Goal: Communication & Community: Ask a question

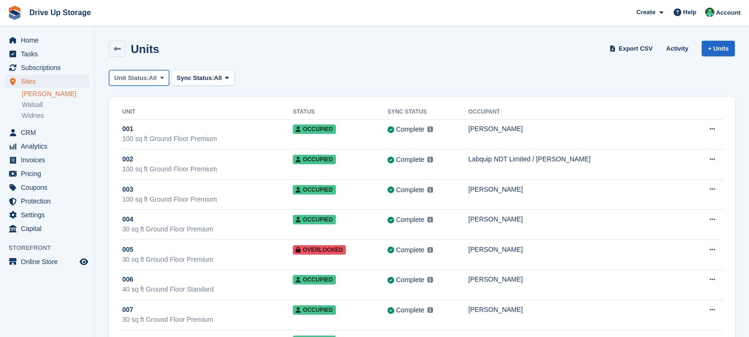
click at [166, 79] on span at bounding box center [162, 78] width 8 height 8
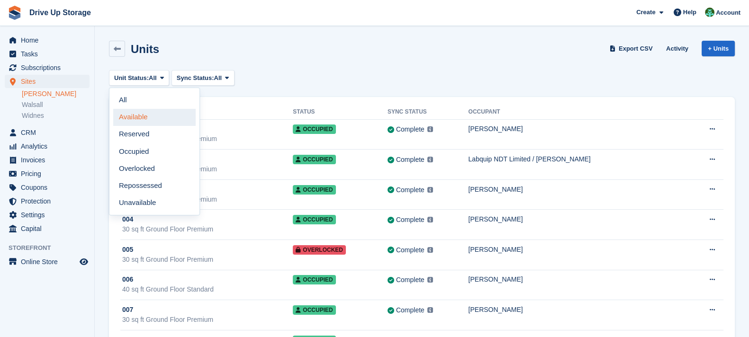
click at [163, 118] on link "Available" at bounding box center [154, 117] width 82 height 17
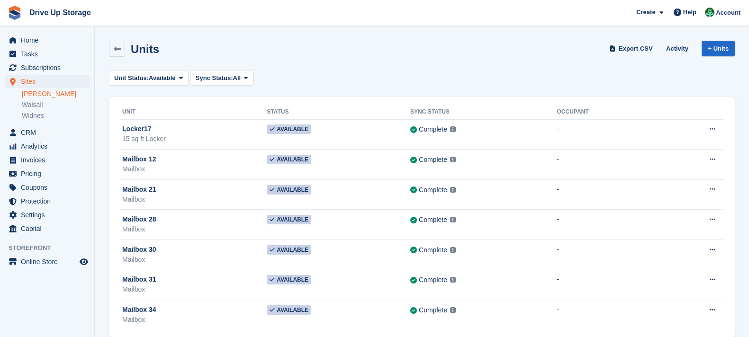
click at [47, 98] on li "[PERSON_NAME]" at bounding box center [58, 94] width 73 height 10
click at [67, 83] on span "Sites" at bounding box center [49, 81] width 57 height 13
click at [63, 65] on span "Subscriptions" at bounding box center [49, 67] width 57 height 13
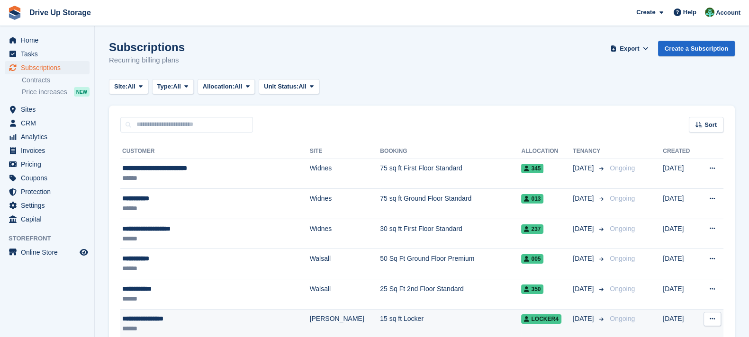
click at [415, 316] on td "15 sq ft Locker" at bounding box center [450, 324] width 141 height 30
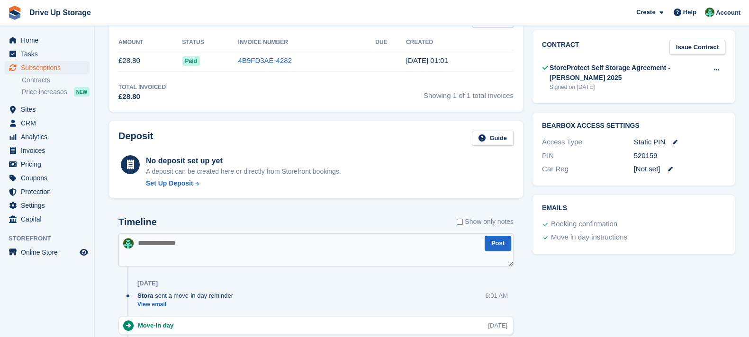
scroll to position [331, 0]
click at [716, 40] on link "Issue Contract" at bounding box center [698, 48] width 56 height 16
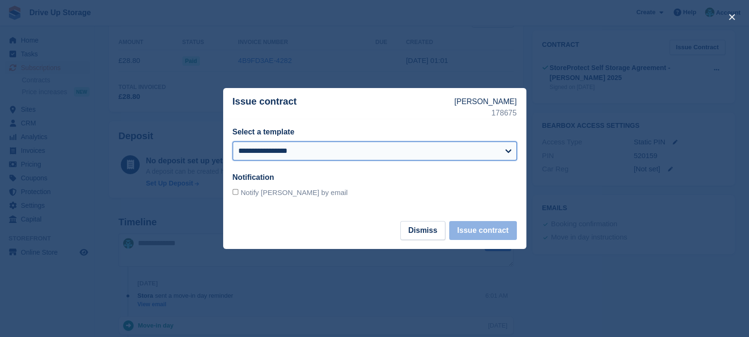
click at [368, 154] on select "**********" at bounding box center [375, 151] width 284 height 19
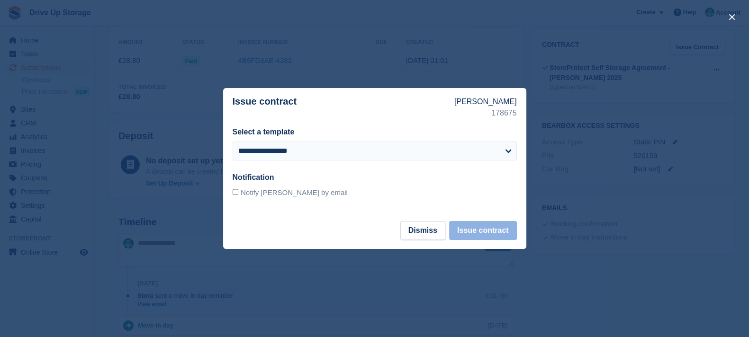
click at [235, 57] on div at bounding box center [374, 168] width 749 height 337
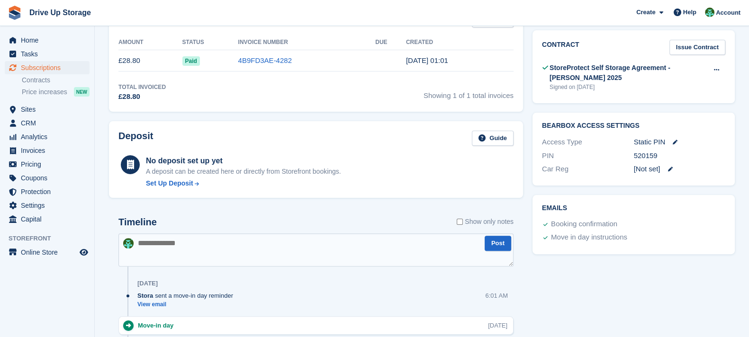
scroll to position [0, 0]
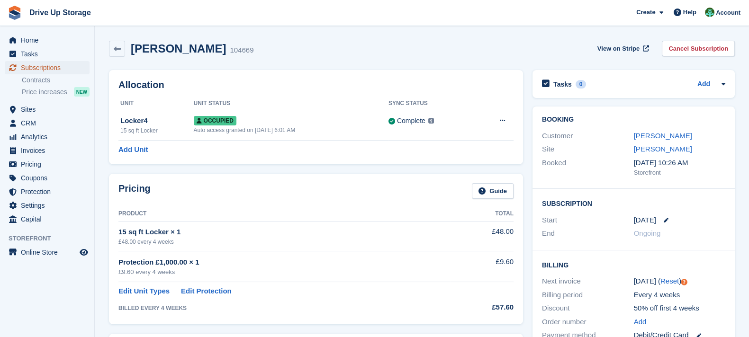
click at [75, 67] on span "Subscriptions" at bounding box center [49, 67] width 57 height 13
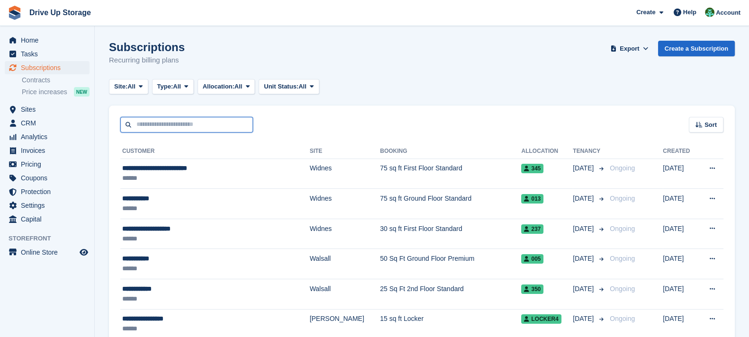
click at [227, 131] on input "text" at bounding box center [186, 125] width 133 height 16
type input "*******"
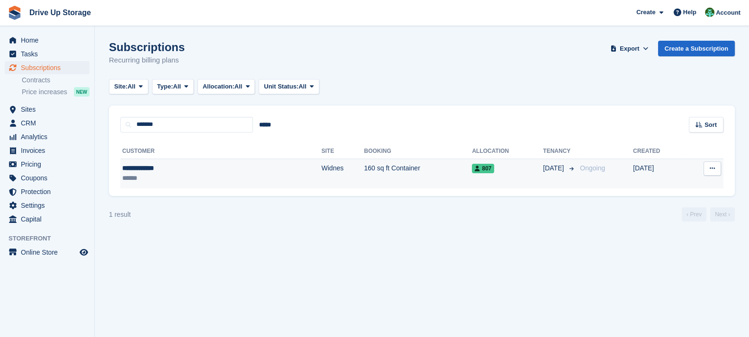
click at [321, 173] on td "Widnes" at bounding box center [342, 174] width 43 height 30
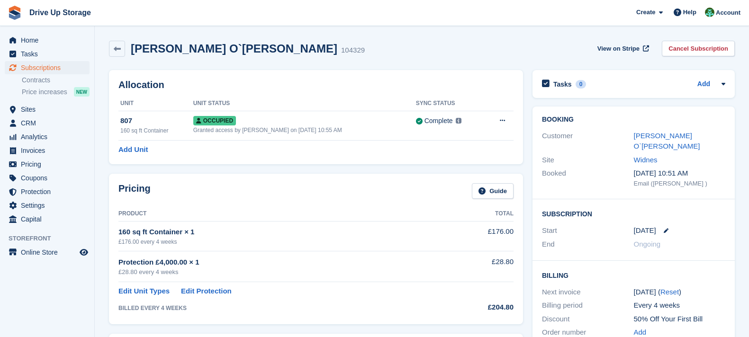
scroll to position [272, 0]
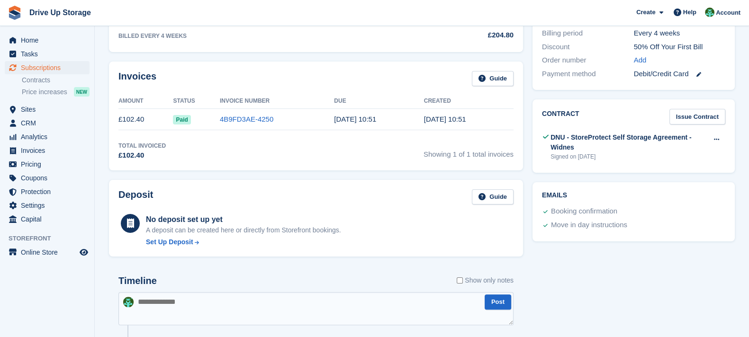
click at [320, 187] on div "Deposit Guide No deposit set up yet A deposit can be created here or directly f…" at bounding box center [316, 218] width 414 height 77
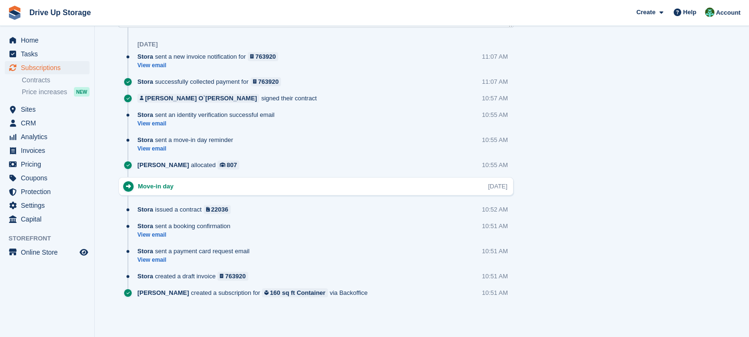
scroll to position [0, 0]
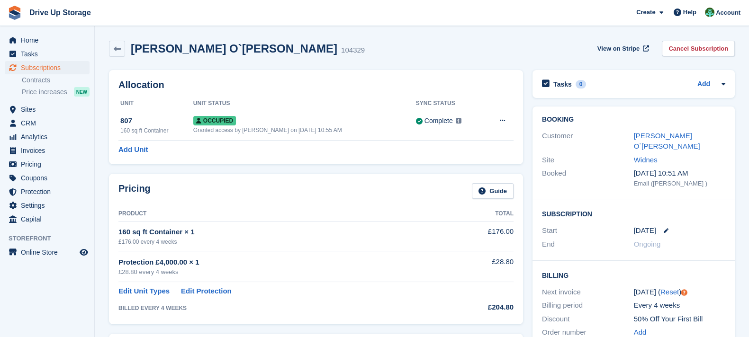
click at [317, 169] on div "Pricing Guide Product Total 160 sq ft Container × 1 £176.00 every 4 weeks £176.…" at bounding box center [316, 249] width 424 height 160
click at [692, 15] on span "Help" at bounding box center [689, 12] width 13 height 9
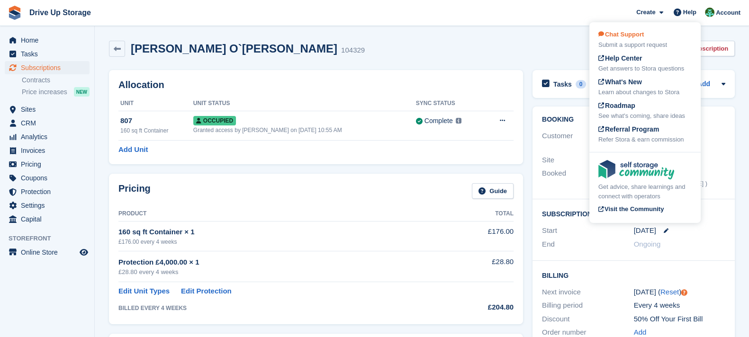
click at [667, 37] on div "Chat Support Submit a support request" at bounding box center [644, 40] width 93 height 20
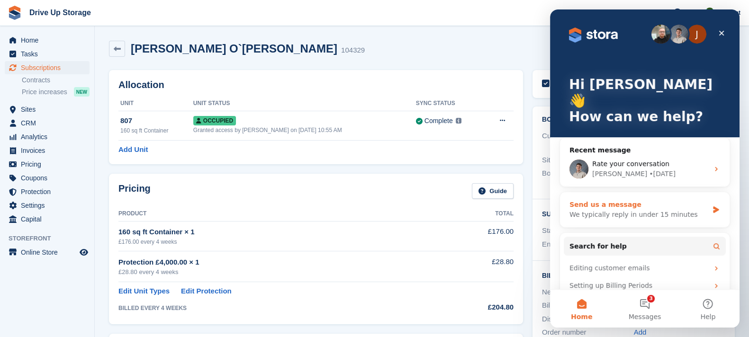
click at [619, 200] on div "Send us a message" at bounding box center [639, 205] width 139 height 10
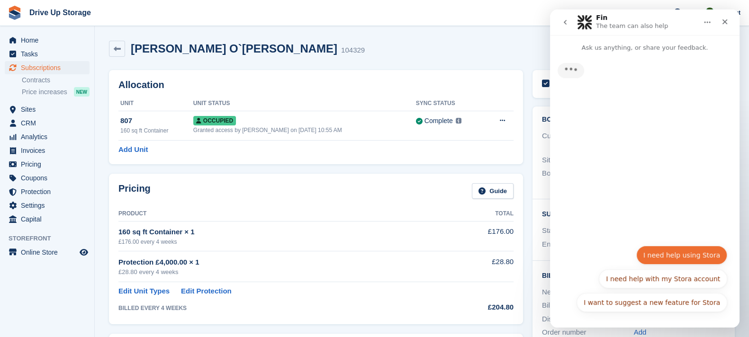
click at [670, 250] on button "I need help using Stora" at bounding box center [681, 255] width 91 height 19
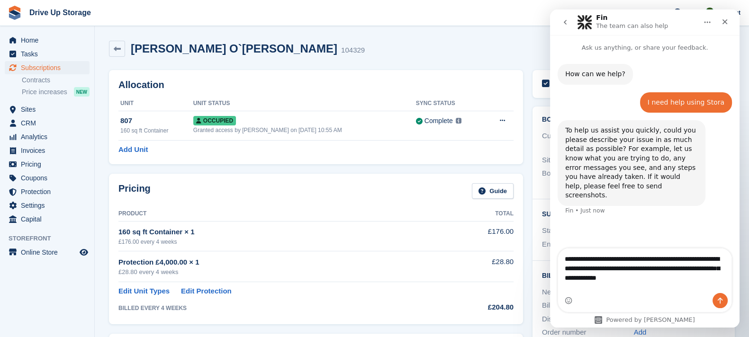
type textarea "**********"
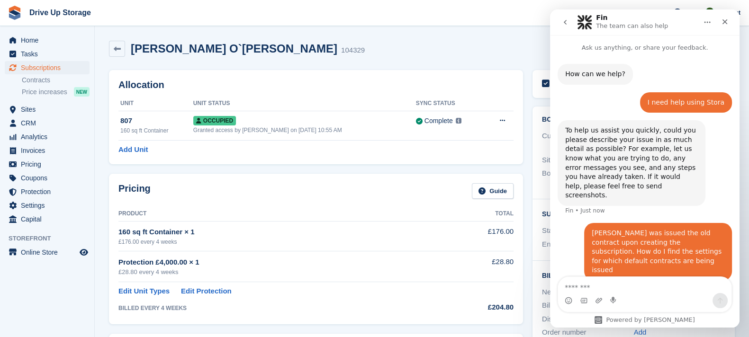
click at [528, 172] on div "Booking Customer [PERSON_NAME] O`[PERSON_NAME] Site Widnes Booked [DATE] 10:51 …" at bounding box center [634, 234] width 212 height 265
click at [725, 20] on icon "Close" at bounding box center [725, 22] width 8 height 8
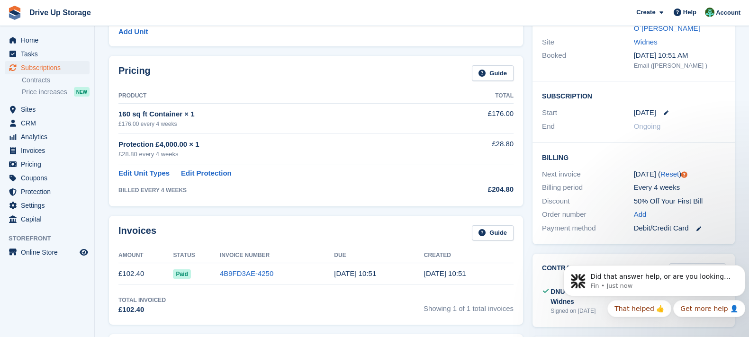
scroll to position [157, 0]
click at [741, 271] on button "Dismiss notification" at bounding box center [742, 268] width 12 height 12
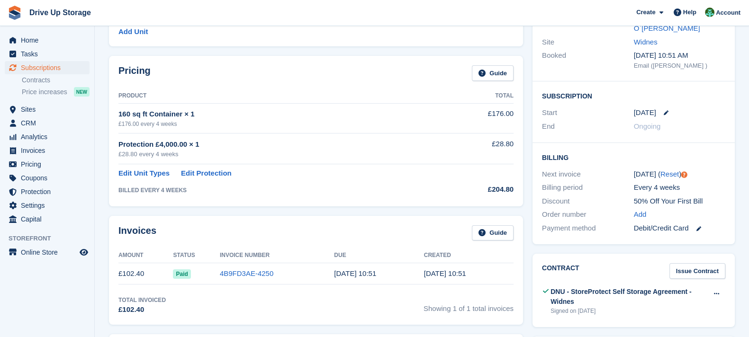
drag, startPoint x: 335, startPoint y: 203, endPoint x: 646, endPoint y: 222, distance: 312.4
click at [335, 203] on div "Pricing Guide Product Total 160 sq ft Container × 1 £176.00 every 4 weeks £176.…" at bounding box center [316, 131] width 414 height 150
click at [721, 264] on link "Issue Contract" at bounding box center [698, 271] width 56 height 16
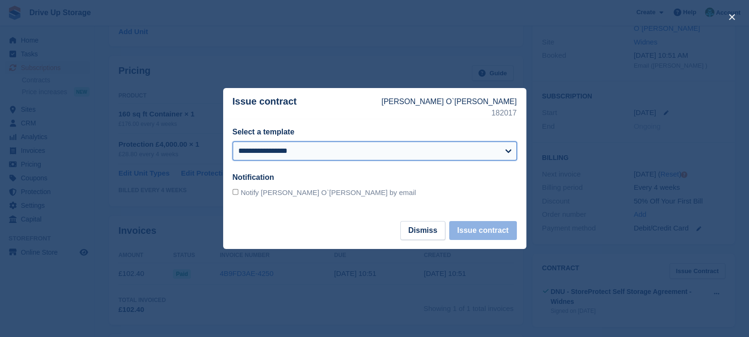
click at [418, 160] on select "**********" at bounding box center [375, 151] width 284 height 19
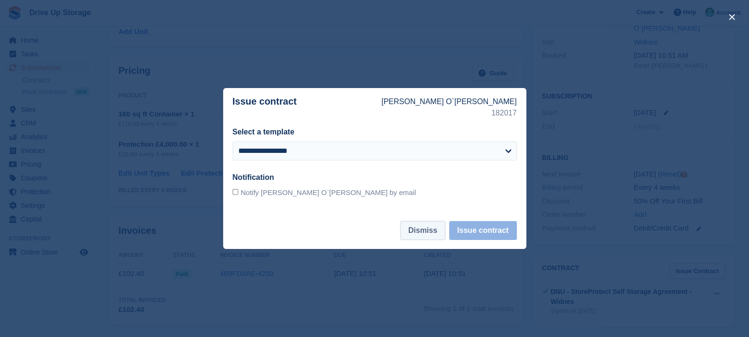
click at [423, 221] on button "Dismiss" at bounding box center [422, 230] width 45 height 19
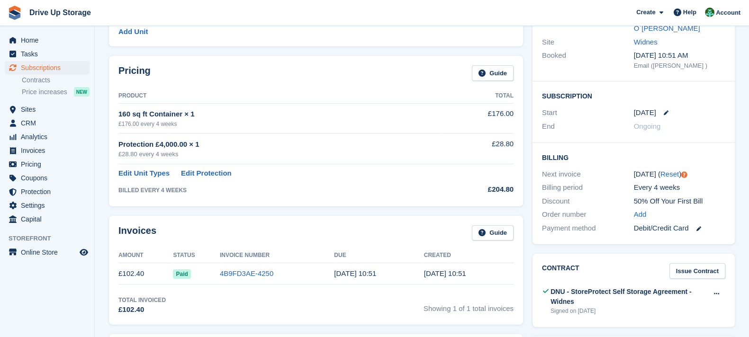
click at [356, 209] on div "Pricing Guide Product Total 160 sq ft Container × 1 £176.00 every 4 weeks £176.…" at bounding box center [316, 131] width 424 height 160
click at [683, 263] on link "Issue Contract" at bounding box center [698, 271] width 56 height 16
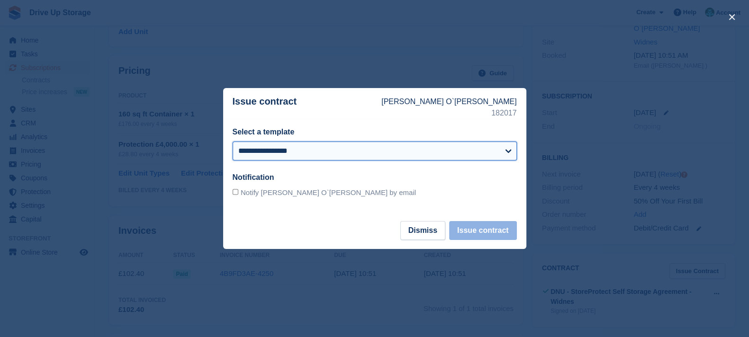
click at [428, 153] on select "**********" at bounding box center [375, 151] width 284 height 19
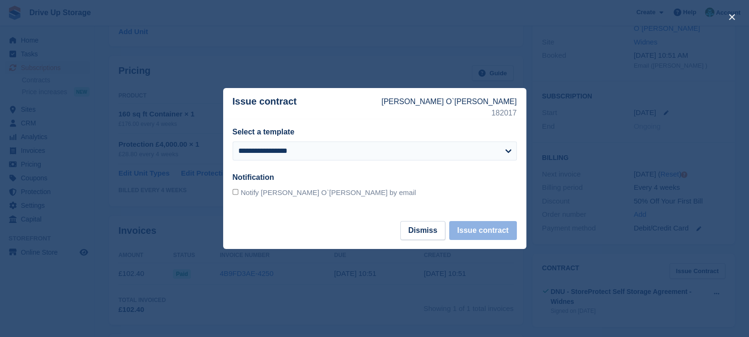
click at [265, 54] on div at bounding box center [374, 168] width 749 height 337
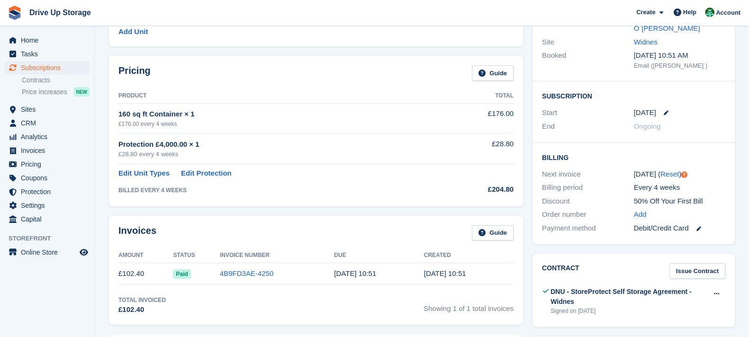
scroll to position [0, 0]
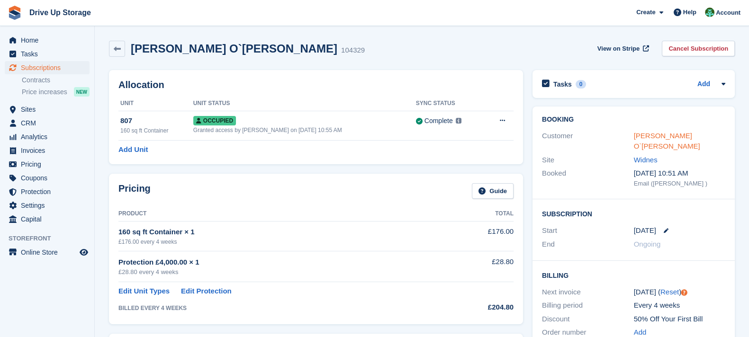
click at [660, 136] on link "[PERSON_NAME] O`[PERSON_NAME]" at bounding box center [667, 141] width 66 height 19
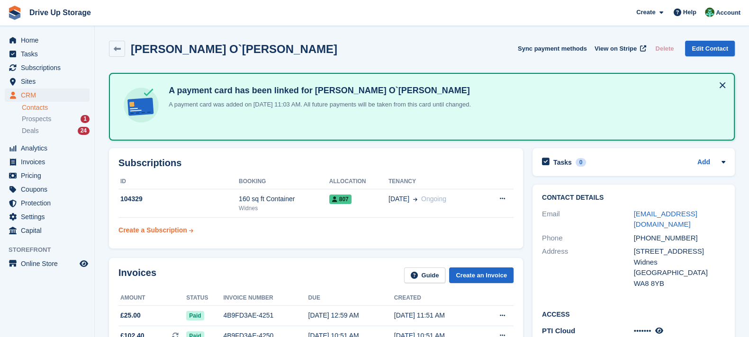
click at [147, 228] on div "Create a Subscription" at bounding box center [152, 231] width 69 height 10
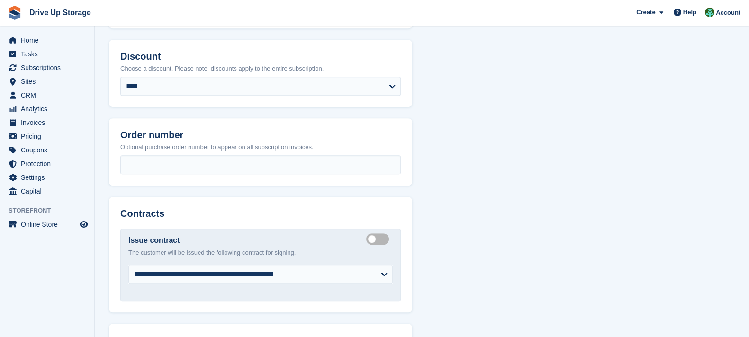
scroll to position [947, 0]
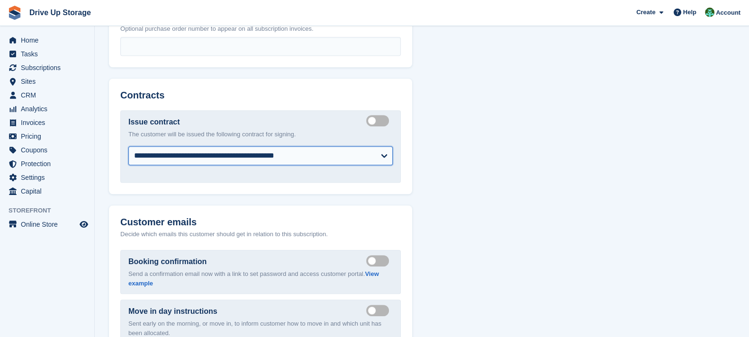
click at [365, 159] on select "**********" at bounding box center [260, 155] width 264 height 19
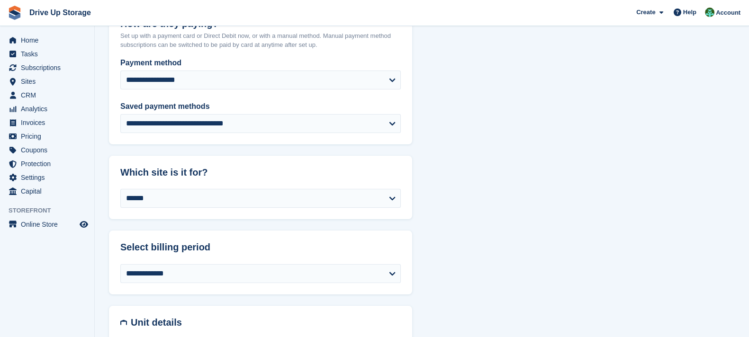
scroll to position [0, 0]
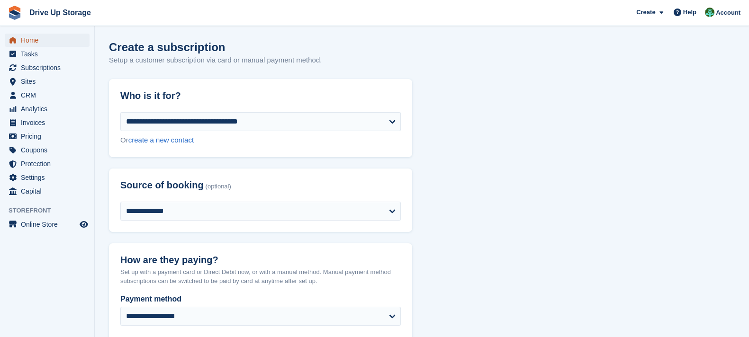
click at [45, 42] on span "Home" at bounding box center [49, 40] width 57 height 13
click at [679, 16] on icon at bounding box center [678, 13] width 8 height 8
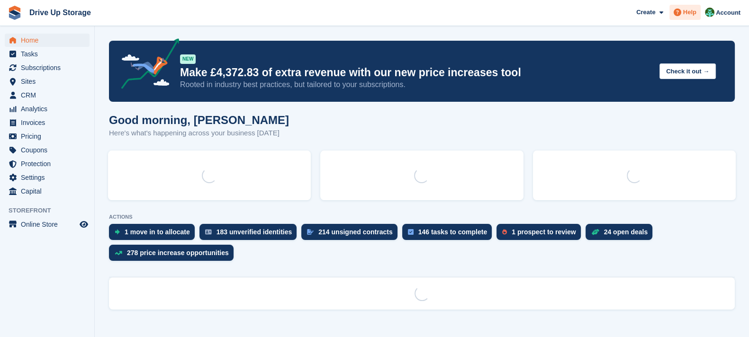
click at [687, 11] on span "Help" at bounding box center [689, 12] width 13 height 9
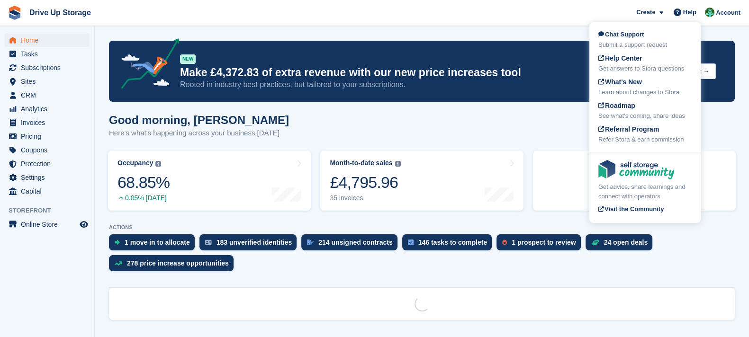
click at [684, 38] on div "Chat Support Submit a support request" at bounding box center [644, 40] width 93 height 20
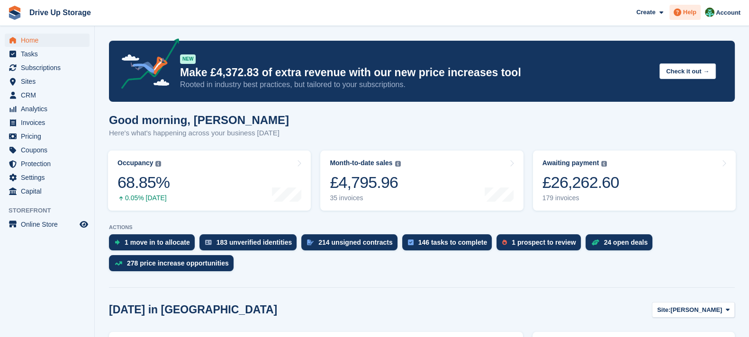
click at [692, 11] on span "Help" at bounding box center [689, 12] width 13 height 9
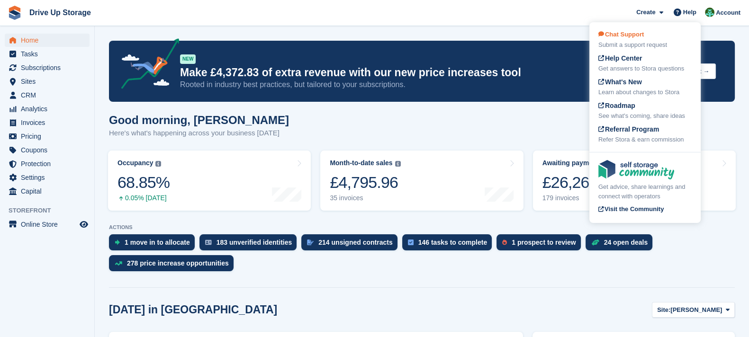
click at [655, 38] on div "Chat Support Submit a support request" at bounding box center [644, 40] width 93 height 20
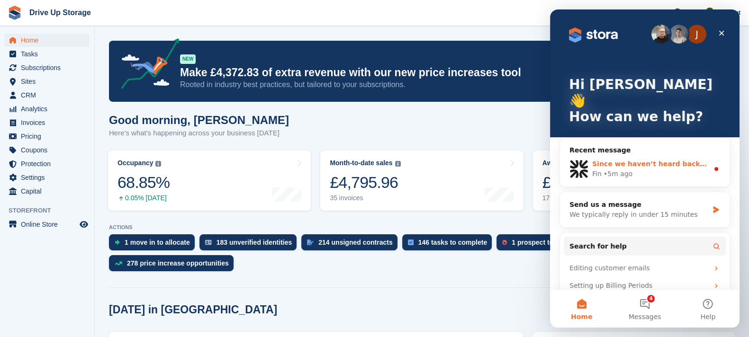
click at [676, 169] on div "Fin • 5m ago" at bounding box center [650, 174] width 117 height 10
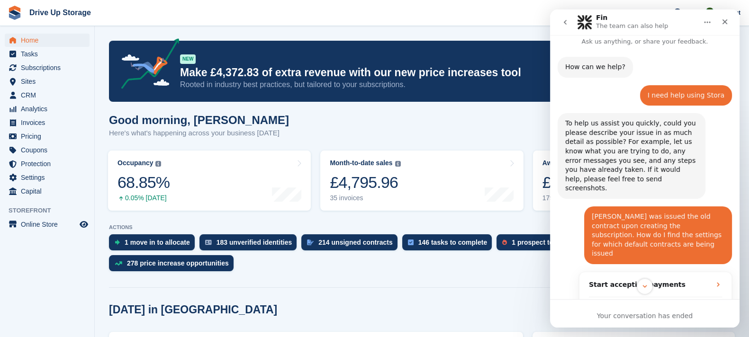
scroll to position [169, 0]
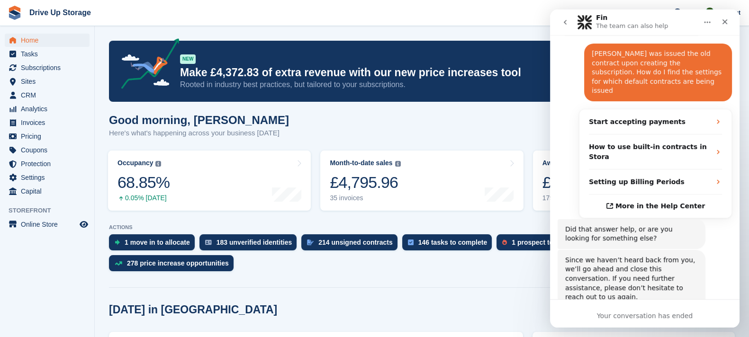
click at [560, 16] on button "go back" at bounding box center [565, 22] width 18 height 18
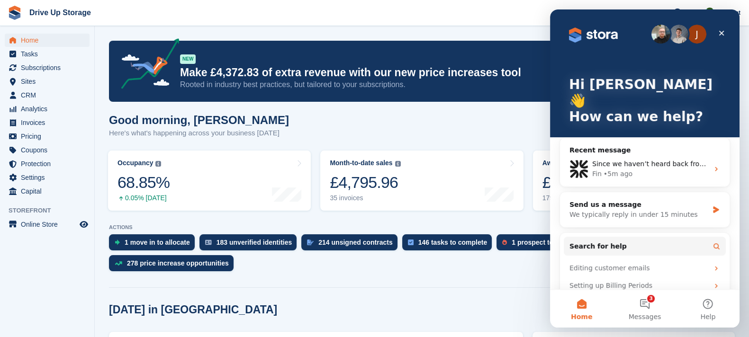
scroll to position [0, 0]
click at [653, 210] on div "We typically reply in under 15 minutes" at bounding box center [639, 215] width 139 height 10
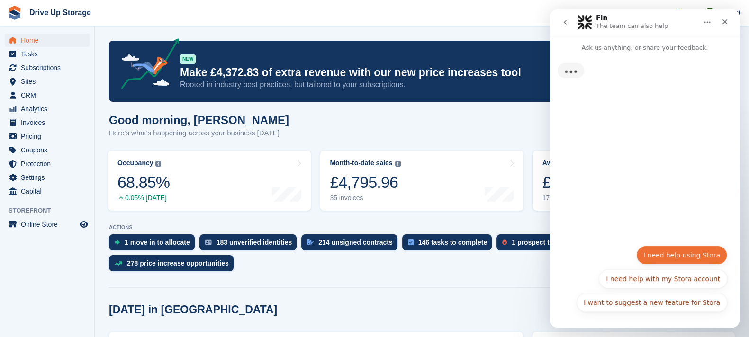
click at [679, 258] on button "I need help using Stora" at bounding box center [681, 255] width 91 height 19
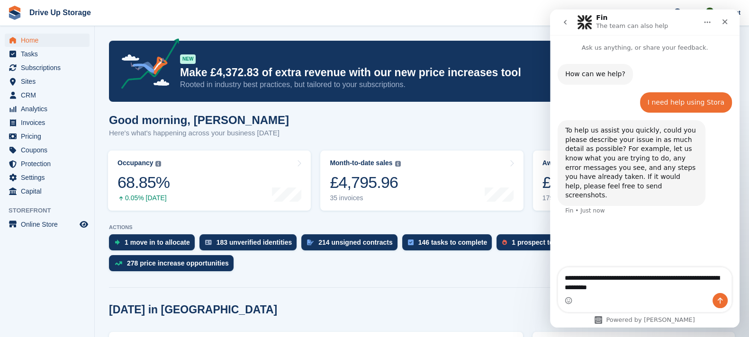
type textarea "**********"
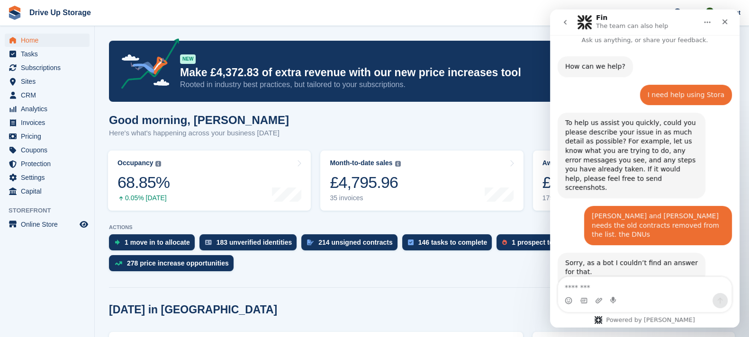
scroll to position [69, 0]
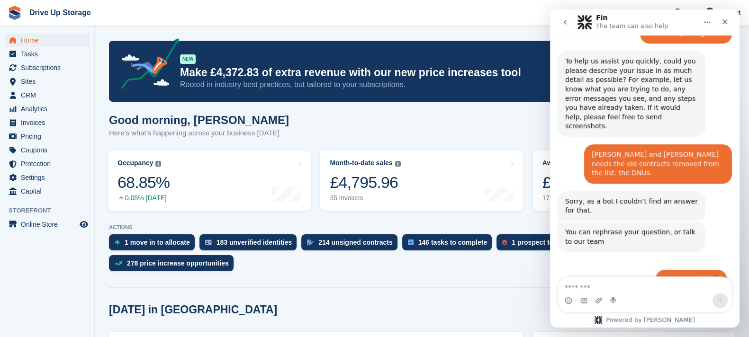
click at [688, 270] on button "Get more help 👤" at bounding box center [691, 279] width 72 height 19
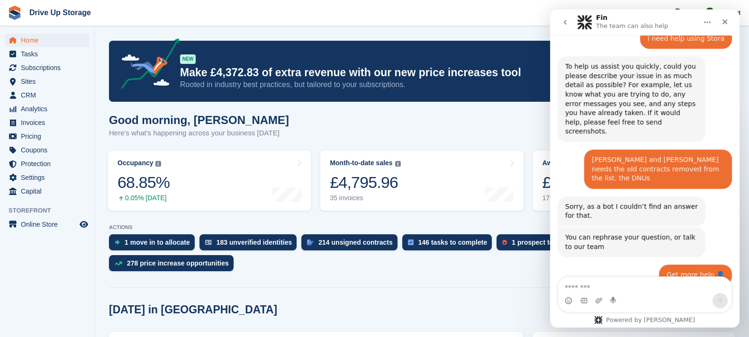
type button "[object Object]"
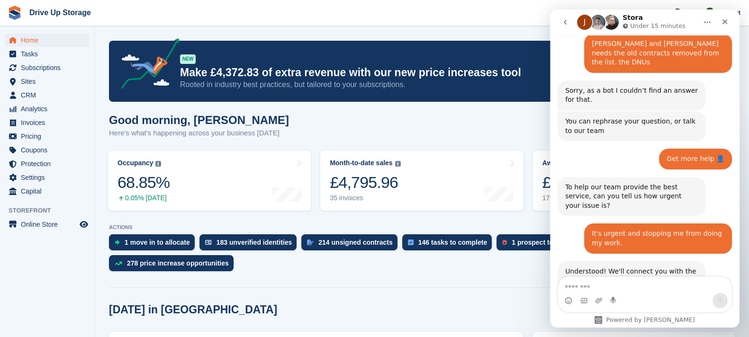
scroll to position [222, 0]
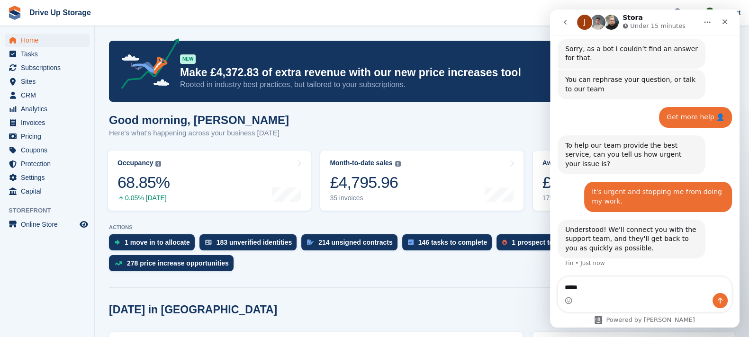
type textarea "******"
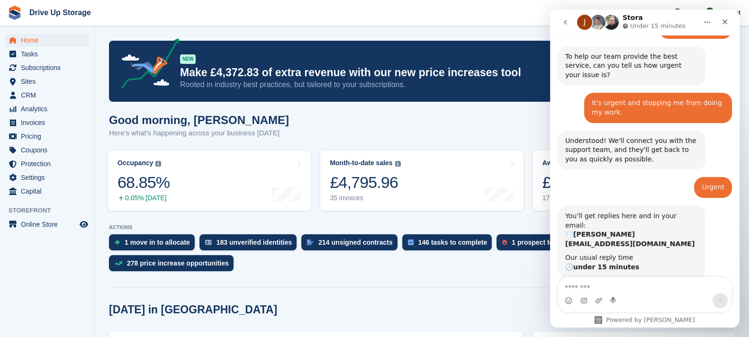
scroll to position [311, 0]
